Goal: Information Seeking & Learning: Check status

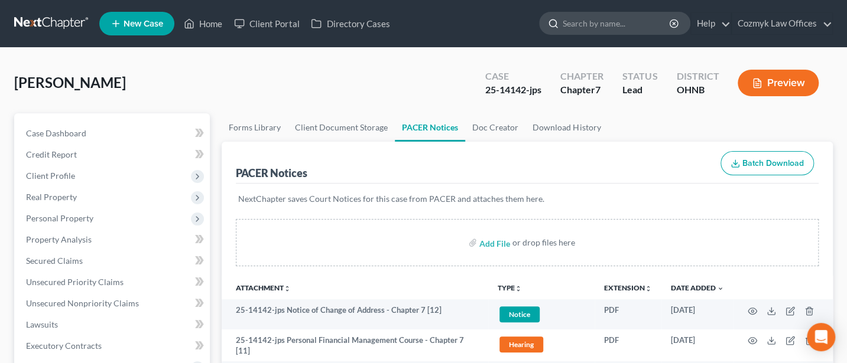
click at [602, 19] on input "search" at bounding box center [617, 23] width 108 height 22
type input "Berry"
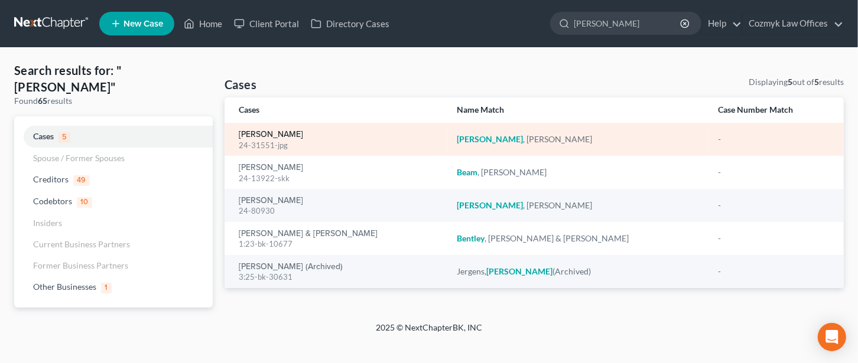
click at [268, 136] on link "Berry, Douglas" at bounding box center [271, 135] width 64 height 8
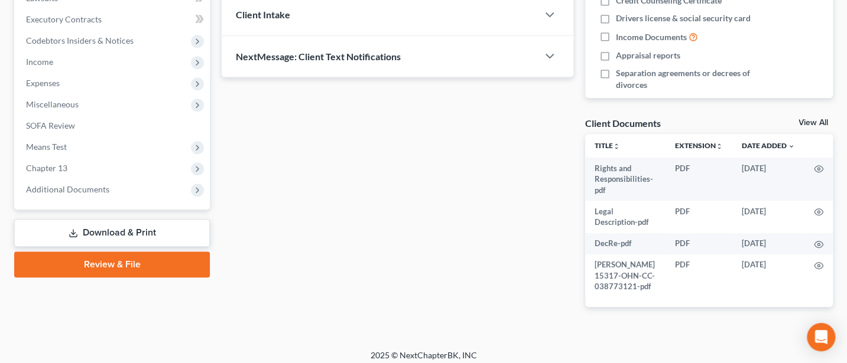
scroll to position [333, 0]
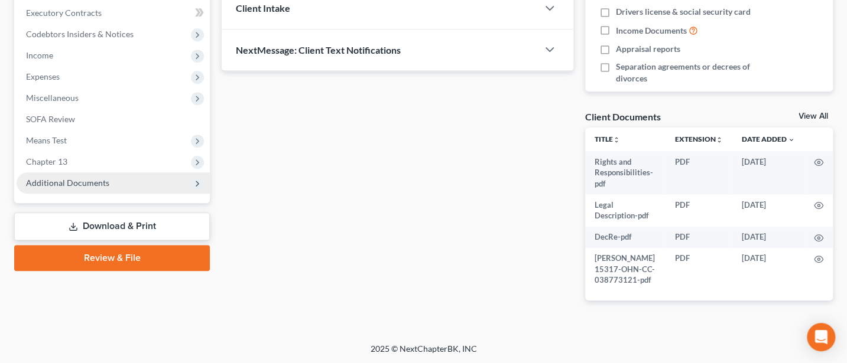
click at [79, 183] on span "Additional Documents" at bounding box center [67, 183] width 83 height 10
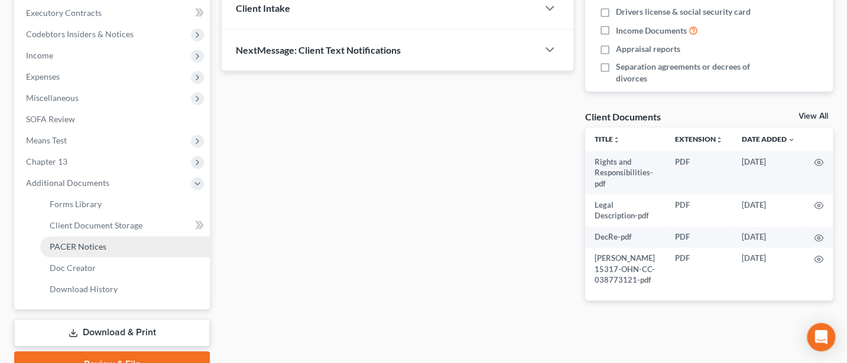
click at [95, 242] on span "PACER Notices" at bounding box center [78, 247] width 57 height 10
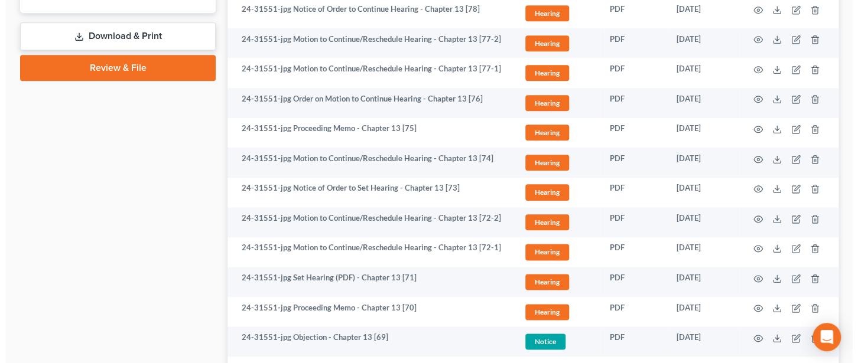
scroll to position [788, 0]
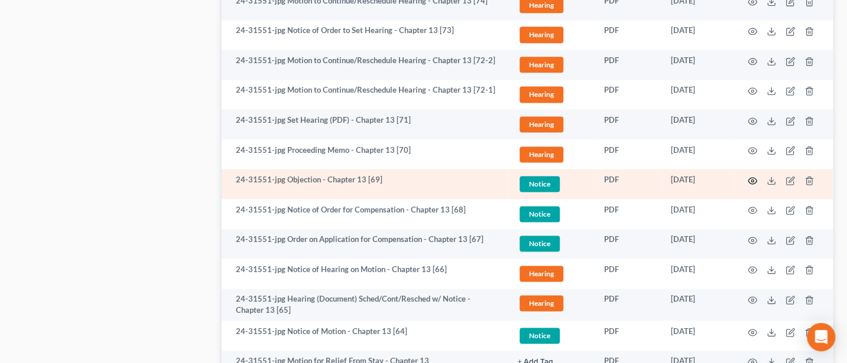
click at [751, 180] on circle "button" at bounding box center [752, 181] width 2 height 2
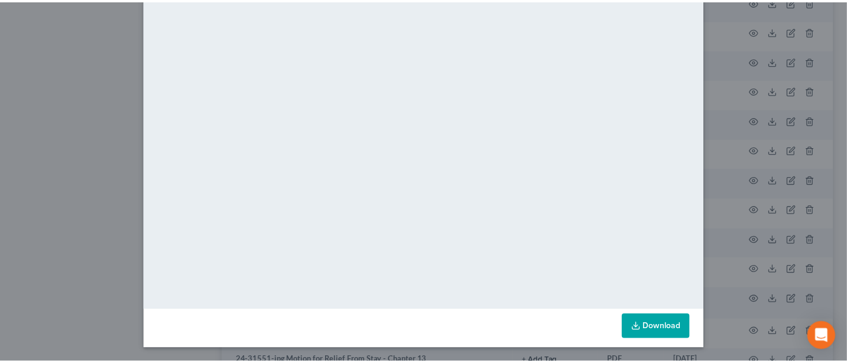
scroll to position [0, 0]
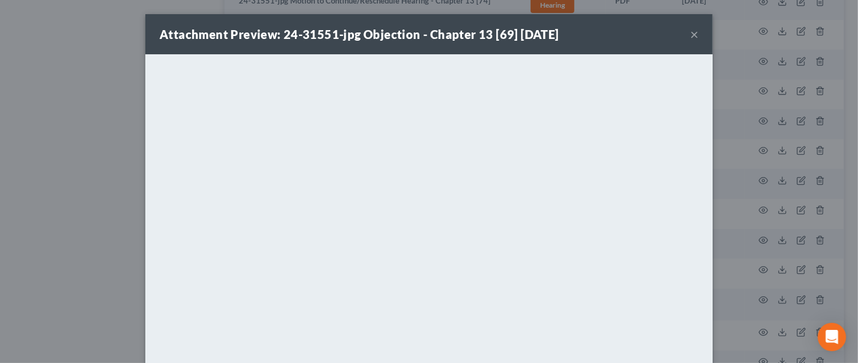
click at [690, 32] on button "×" at bounding box center [694, 34] width 8 height 14
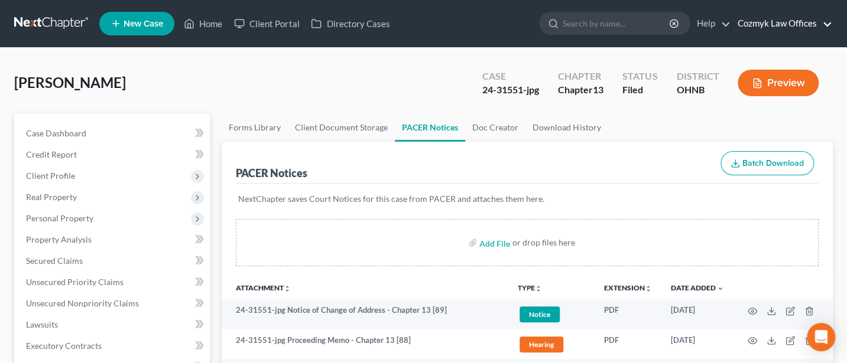
click at [769, 19] on link "Cozmyk Law Offices" at bounding box center [782, 23] width 100 height 21
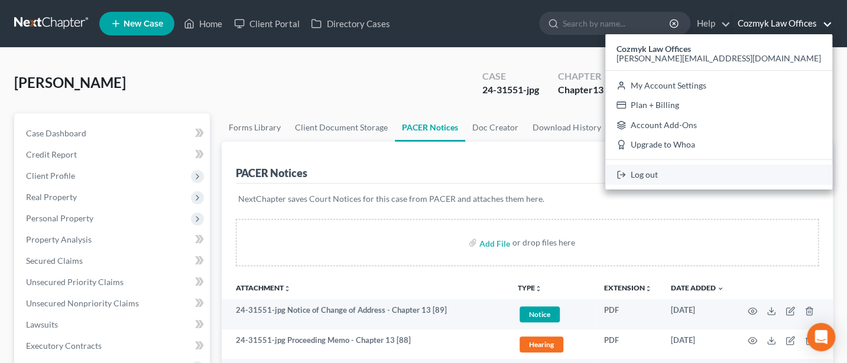
click at [771, 173] on link "Log out" at bounding box center [718, 175] width 227 height 20
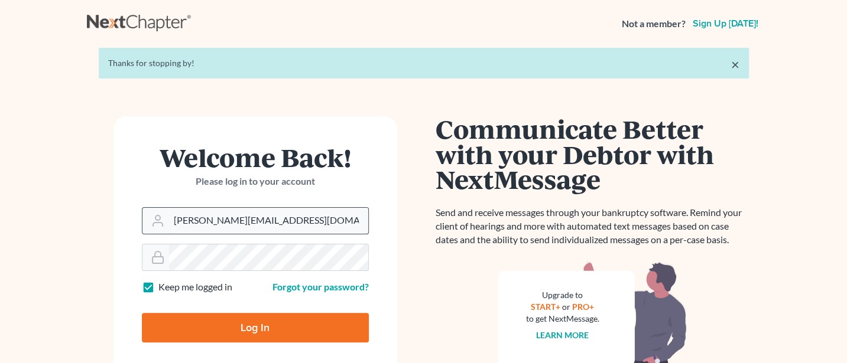
click at [278, 222] on input "[PERSON_NAME][EMAIL_ADDRESS][DOMAIN_NAME]" at bounding box center [268, 221] width 199 height 26
type input "[PERSON_NAME][EMAIL_ADDRESS][DOMAIN_NAME]"
click at [261, 320] on input "Log In" at bounding box center [255, 328] width 227 height 30
type input "Thinking..."
